Goal: Task Accomplishment & Management: Manage account settings

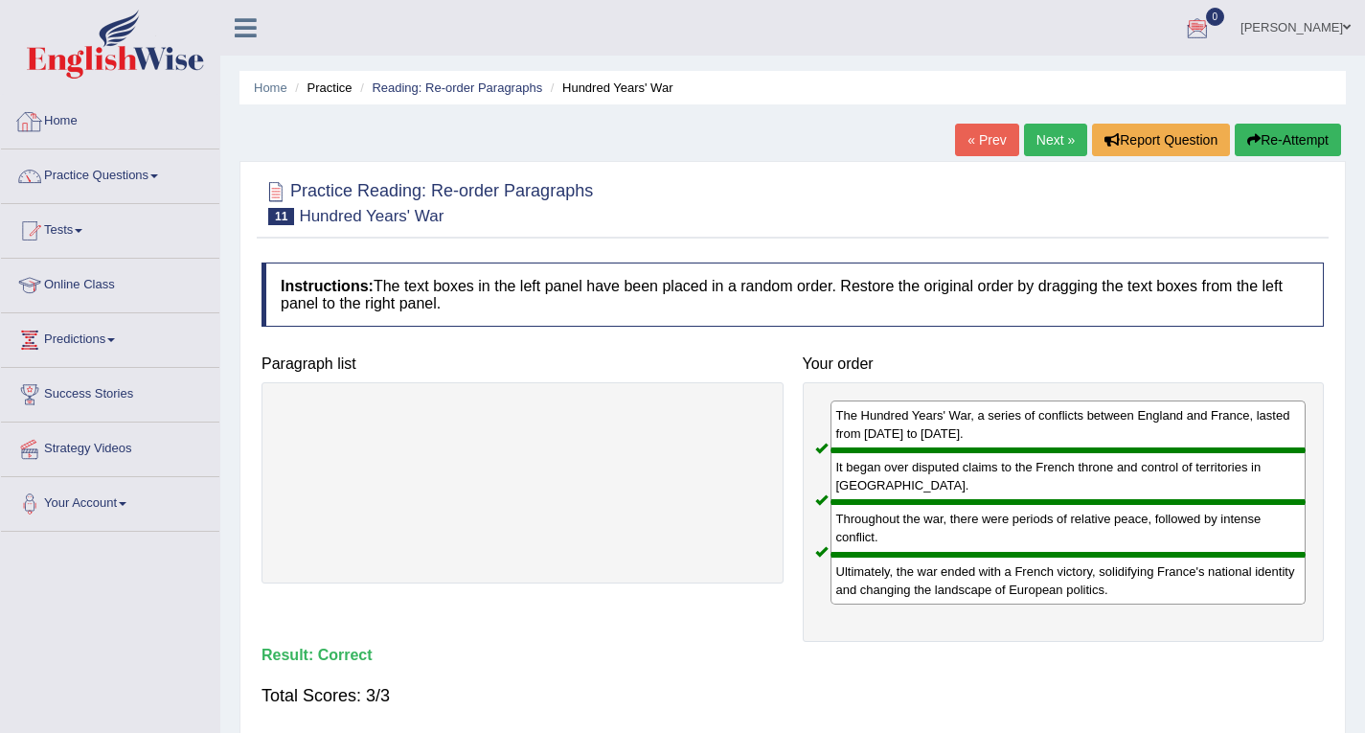
click at [243, 31] on icon at bounding box center [246, 27] width 22 height 25
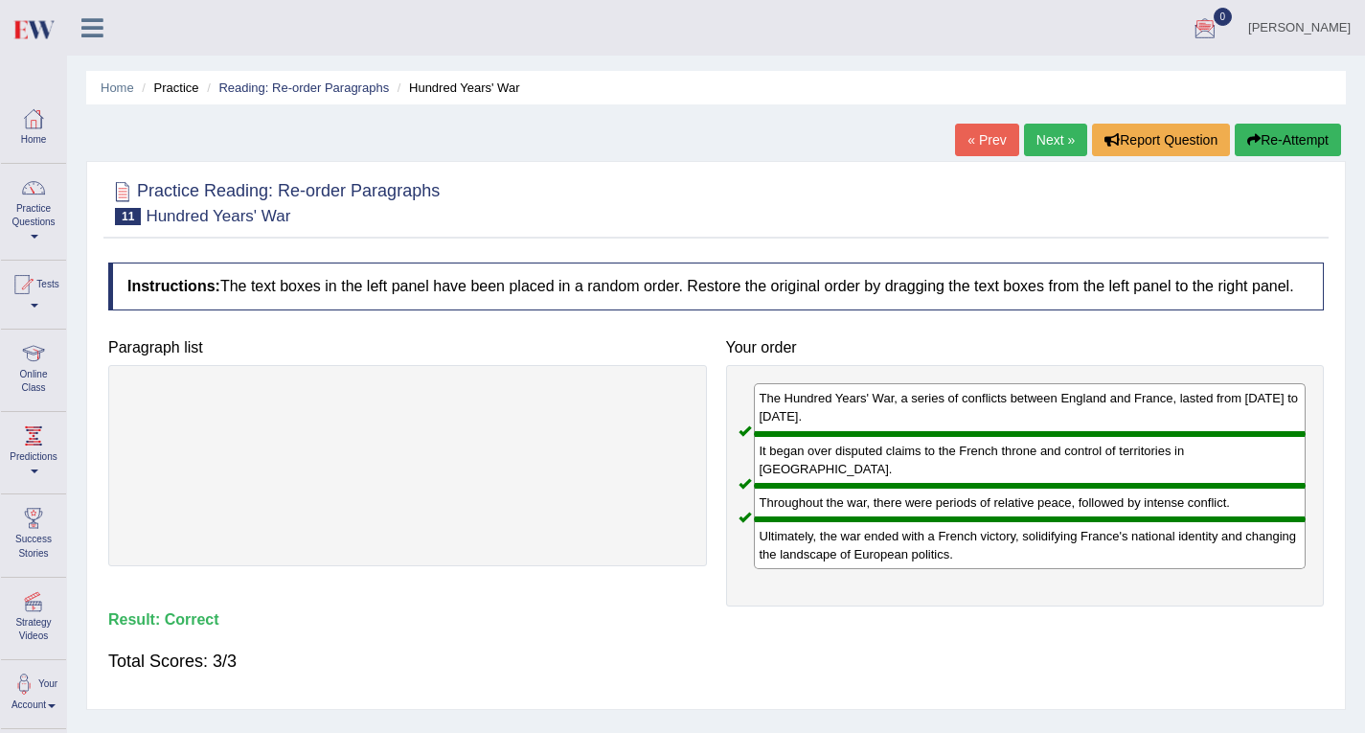
click at [1280, 28] on link "Dechen Namgyel" at bounding box center [1299, 25] width 131 height 50
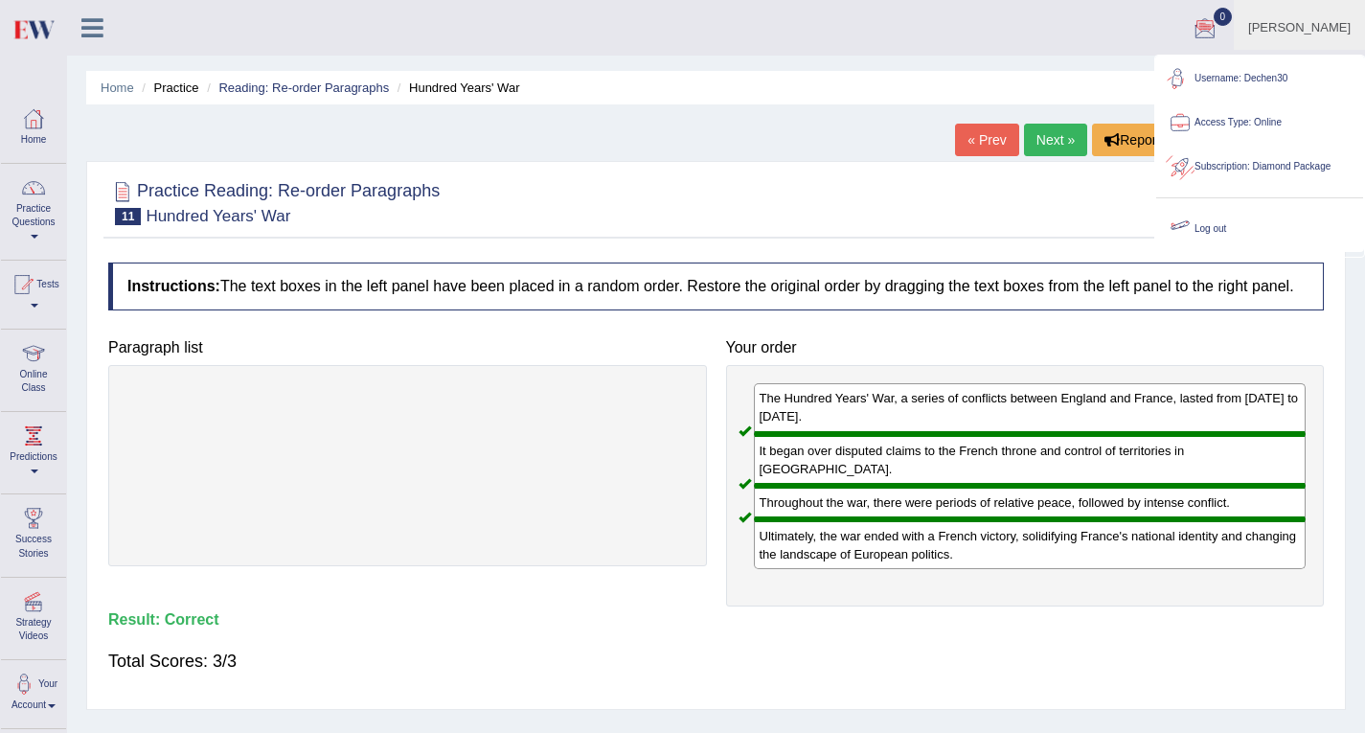
click at [1221, 228] on link "Log out" at bounding box center [1259, 229] width 207 height 44
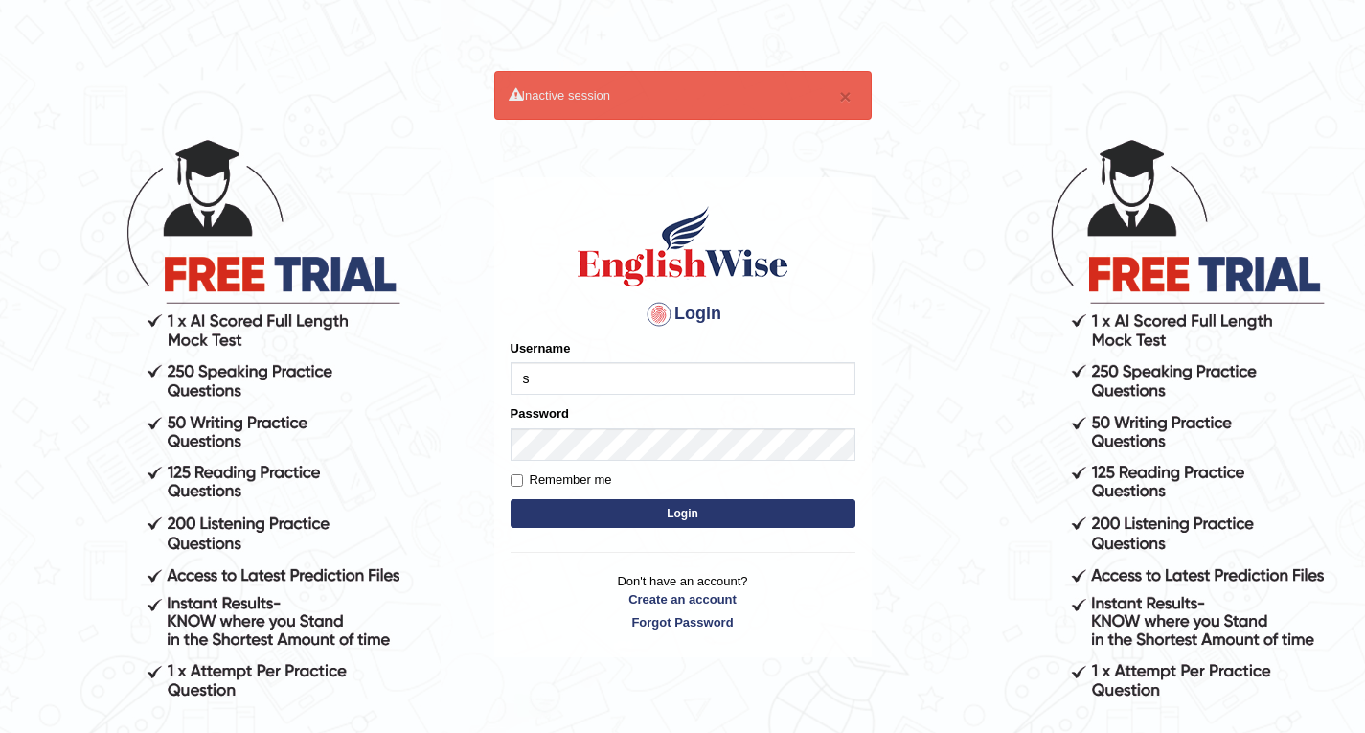
type input "sonam92"
click at [510, 499] on button "Login" at bounding box center [682, 513] width 345 height 29
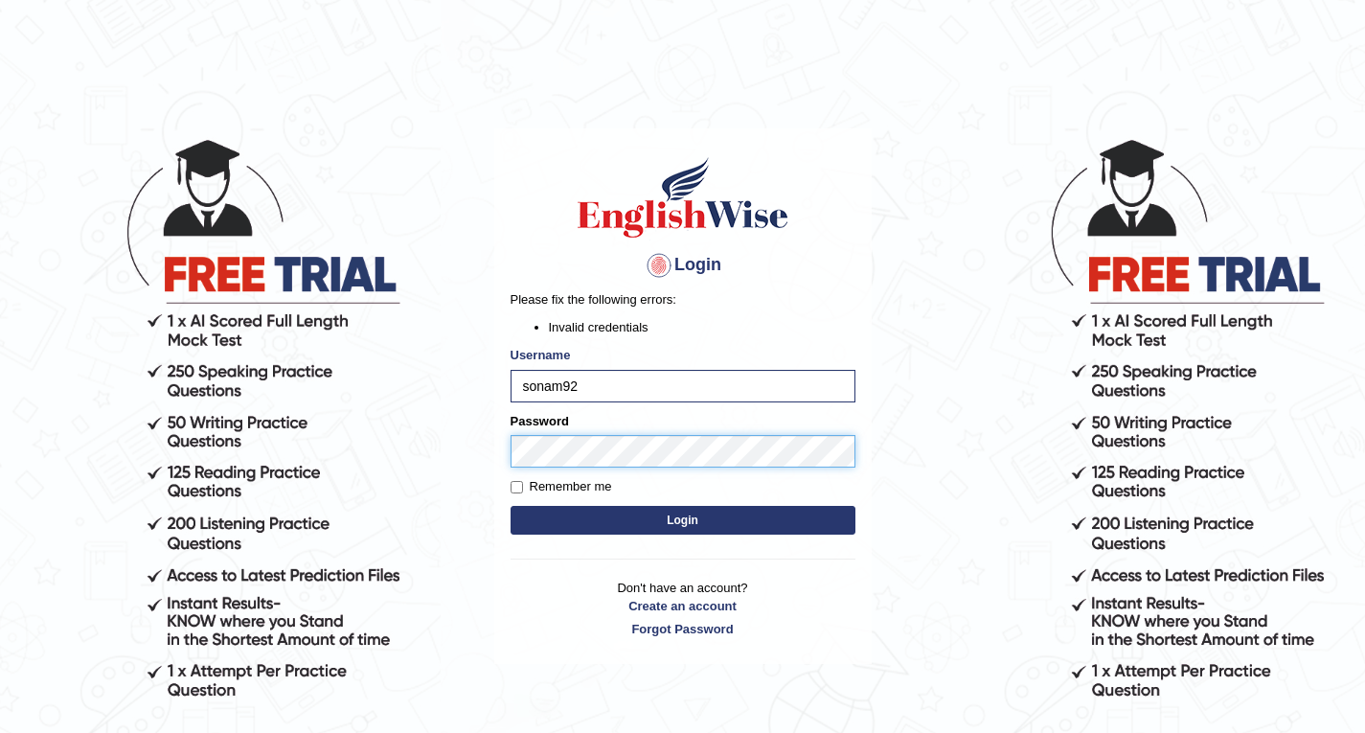
click at [406, 450] on body "Login Please fix the following errors: Invalid credentials Username sonam92 Pas…" at bounding box center [682, 434] width 1365 height 733
click at [510, 506] on button "Login" at bounding box center [682, 520] width 345 height 29
click at [407, 443] on body "Login Please fix the following errors: Invalid credentials Username sonam92 Pas…" at bounding box center [682, 434] width 1365 height 733
drag, startPoint x: 616, startPoint y: 387, endPoint x: 413, endPoint y: 369, distance: 203.9
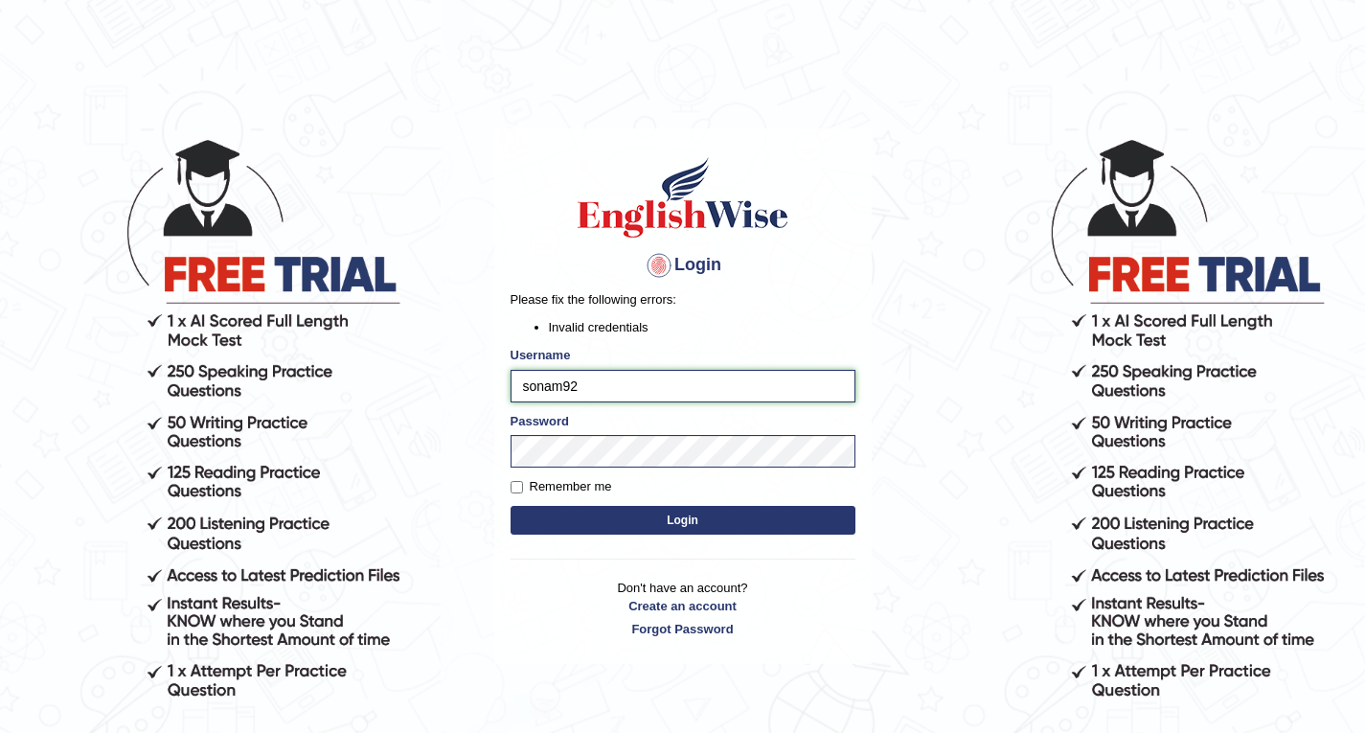
click at [413, 369] on body "Login Please fix the following errors: Invalid credentials Username sonam92 Pas…" at bounding box center [682, 434] width 1365 height 733
type input "Sonam"
click at [398, 464] on body "Login Please fix the following errors: Invalid credentials Username sonam92 Pas…" at bounding box center [682, 434] width 1365 height 733
click at [599, 391] on input "sonam92" at bounding box center [682, 386] width 345 height 33
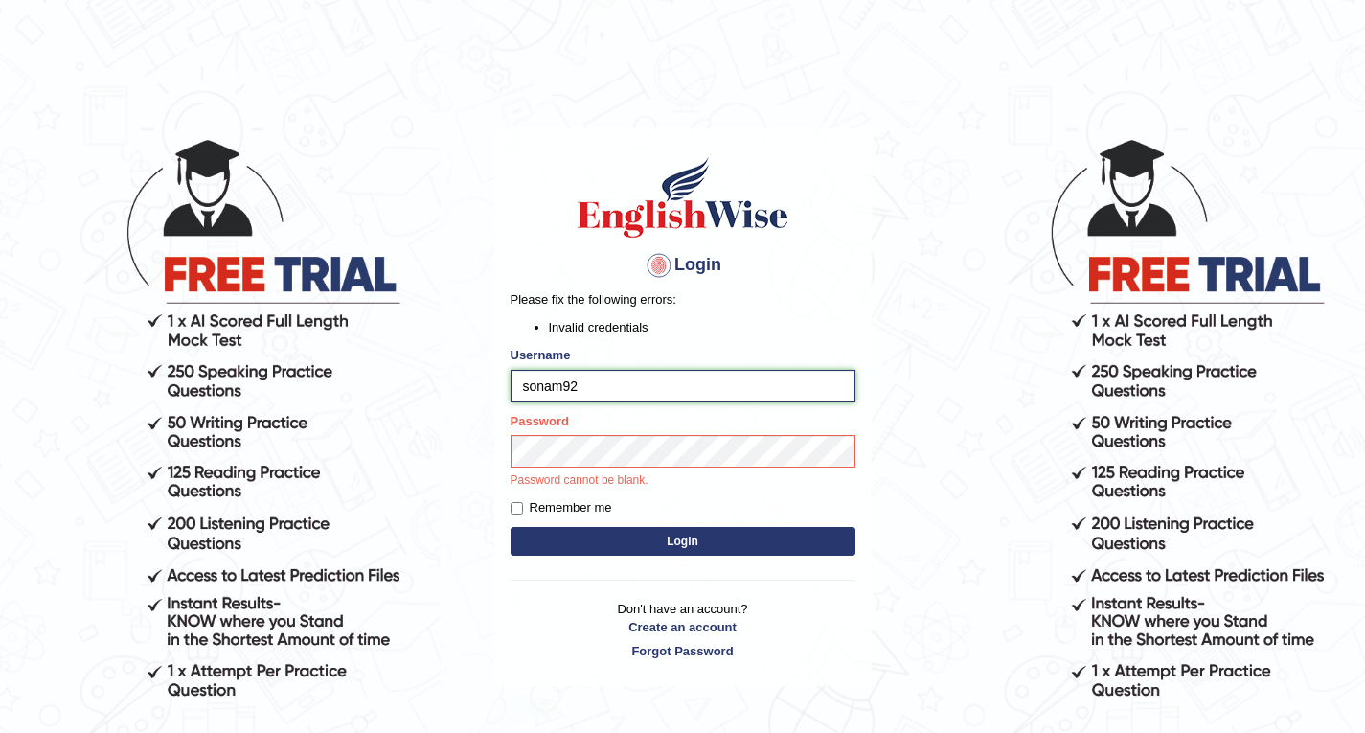
click at [595, 396] on input "sonam92" at bounding box center [682, 386] width 345 height 33
drag, startPoint x: 621, startPoint y: 391, endPoint x: 350, endPoint y: 398, distance: 271.1
click at [350, 398] on body "Login Please fix the following errors: Invalid credentials Username sonam92 Pas…" at bounding box center [682, 434] width 1365 height 733
